Goal: Find specific page/section: Find specific page/section

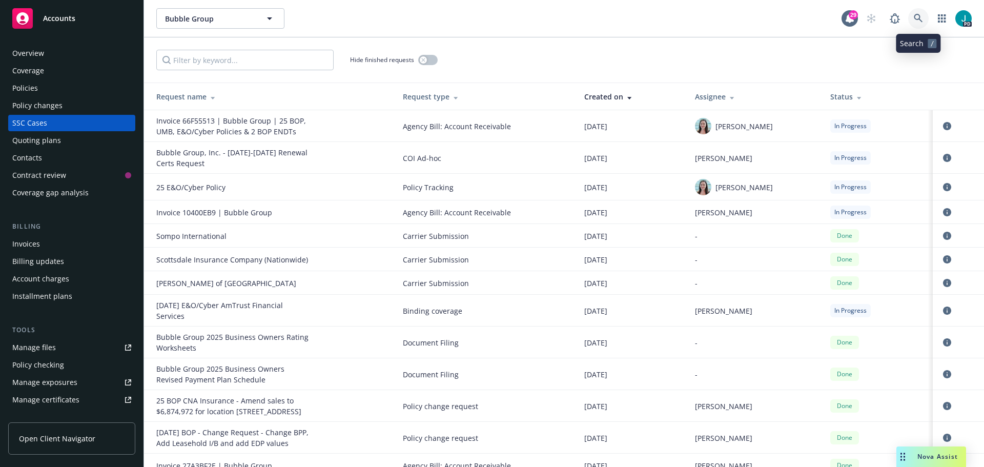
click at [911, 20] on link at bounding box center [918, 18] width 20 height 20
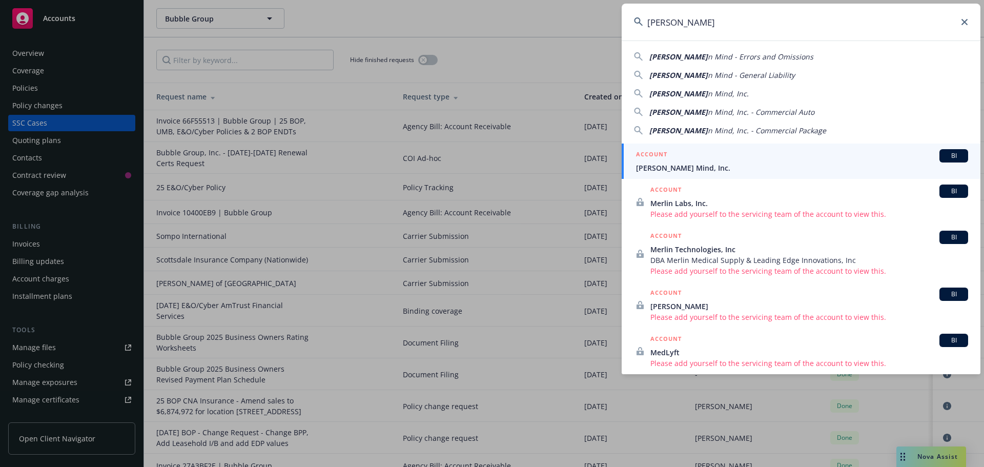
click at [726, 90] on div "[PERSON_NAME] n Mind, Inc." at bounding box center [801, 93] width 334 height 11
type input "[PERSON_NAME] Mind, Inc."
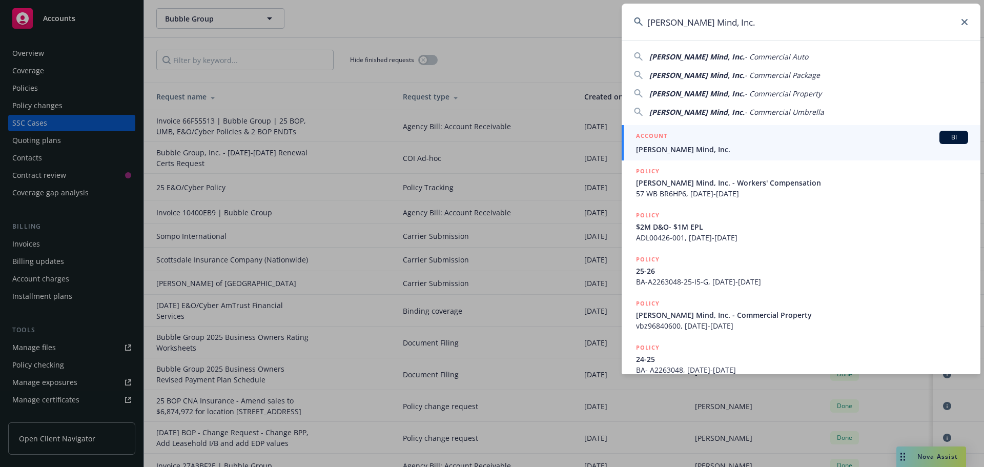
click at [677, 150] on span "[PERSON_NAME] Mind, Inc." at bounding box center [802, 149] width 332 height 11
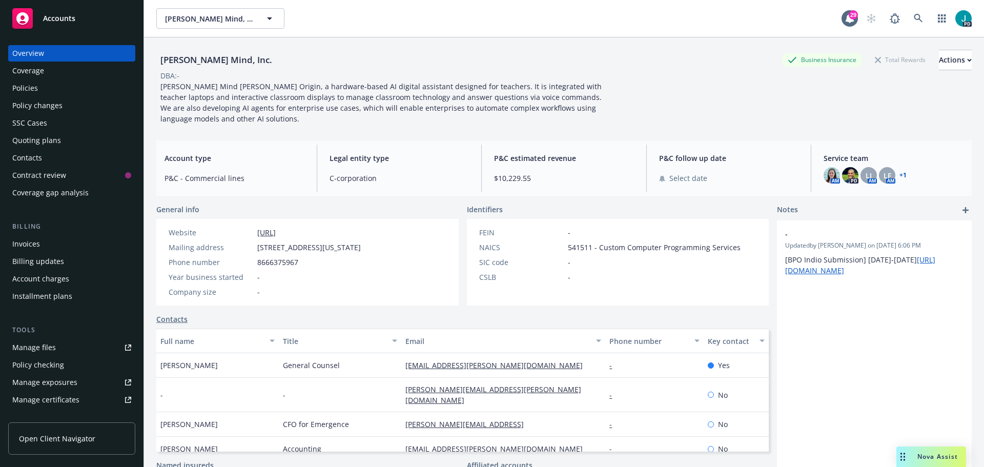
click at [96, 88] on div "Policies" at bounding box center [71, 88] width 119 height 16
